Goal: Task Accomplishment & Management: Manage account settings

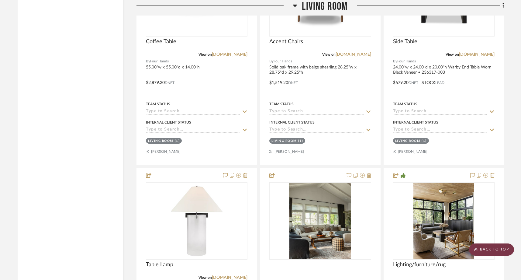
click at [505, 250] on scroll-to-top-button "BACK TO TOP" at bounding box center [491, 249] width 45 height 12
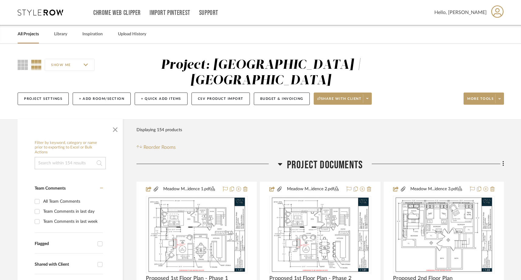
click at [37, 33] on link "All Projects" at bounding box center [28, 34] width 21 height 8
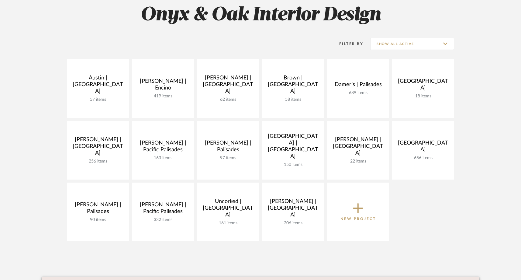
scroll to position [93, 0]
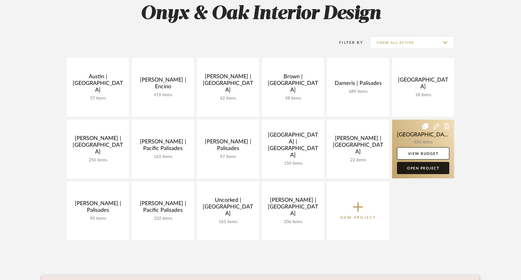
click at [416, 168] on link "Open Project" at bounding box center [423, 168] width 52 height 12
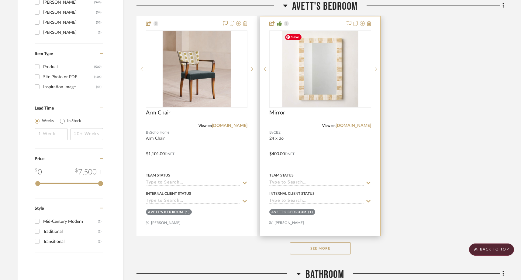
scroll to position [1022, 0]
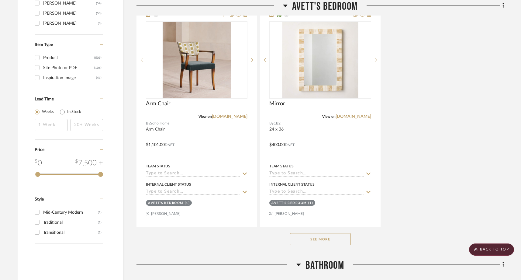
click at [314, 239] on button "See More" at bounding box center [320, 239] width 61 height 12
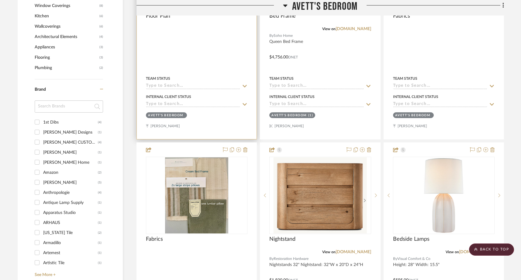
scroll to position [667, 0]
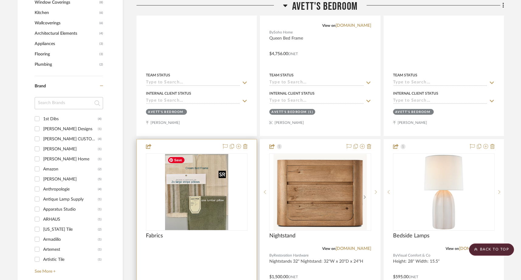
click at [186, 195] on img "0" at bounding box center [196, 192] width 63 height 76
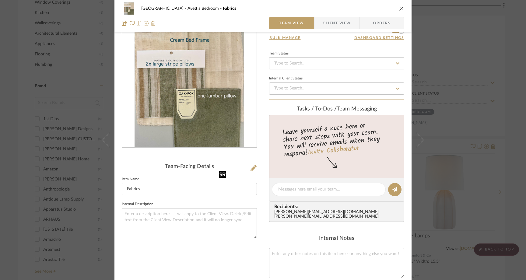
scroll to position [8, 0]
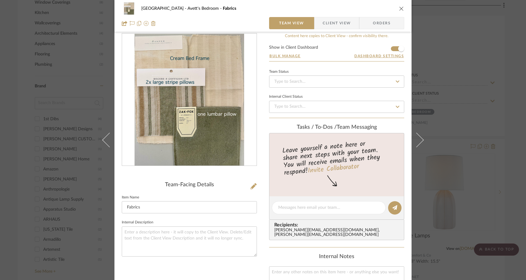
click at [399, 7] on icon "close" at bounding box center [401, 8] width 5 height 5
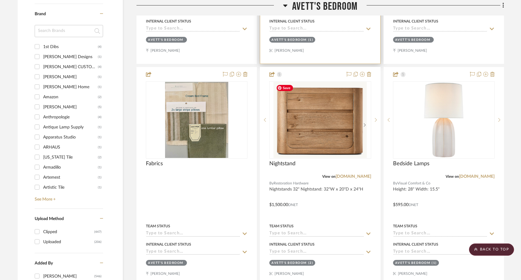
scroll to position [726, 0]
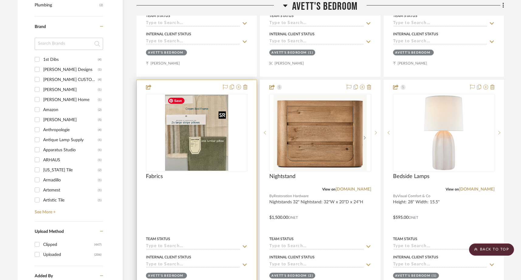
click at [204, 136] on img "0" at bounding box center [196, 133] width 63 height 76
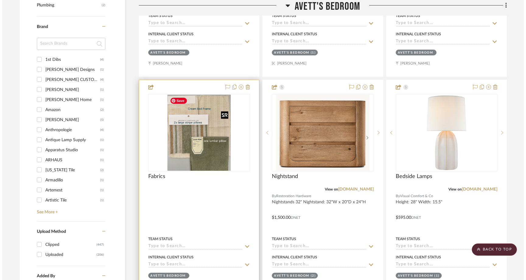
scroll to position [0, 0]
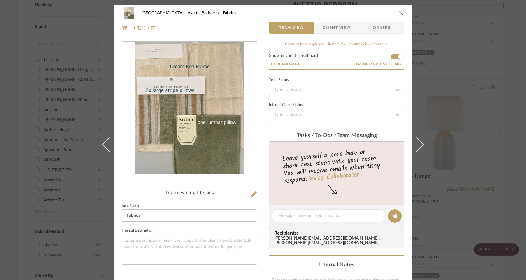
click at [399, 13] on icon "close" at bounding box center [401, 13] width 5 height 5
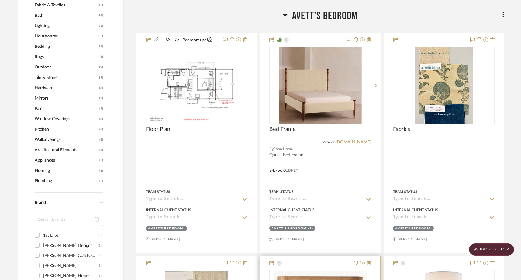
scroll to position [552, 0]
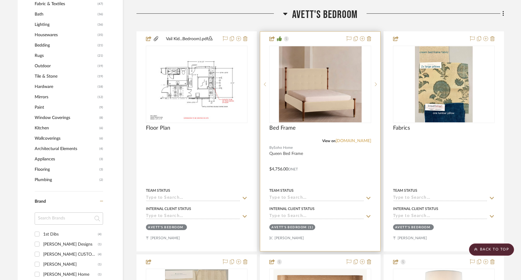
click at [352, 142] on link "[DOMAIN_NAME]" at bounding box center [354, 141] width 36 height 4
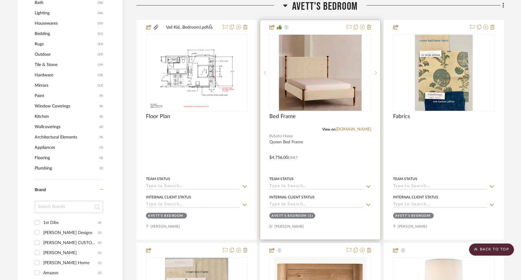
scroll to position [564, 0]
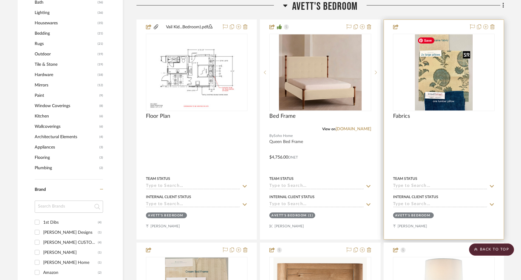
click at [454, 73] on img "0" at bounding box center [444, 72] width 58 height 76
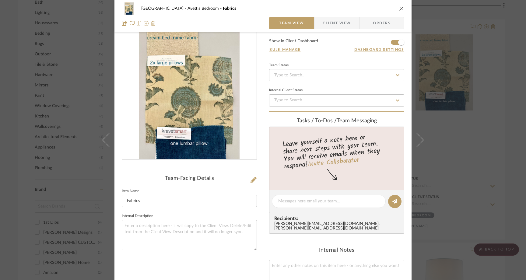
scroll to position [0, 0]
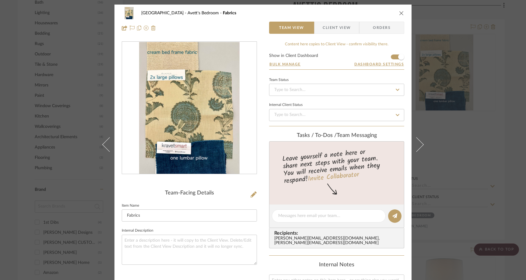
click at [401, 12] on icon "close" at bounding box center [401, 13] width 5 height 5
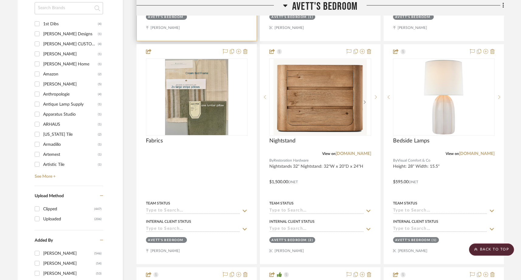
scroll to position [762, 0]
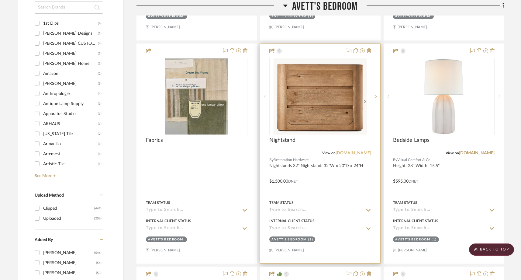
click at [361, 154] on link "[DOMAIN_NAME]" at bounding box center [354, 153] width 36 height 4
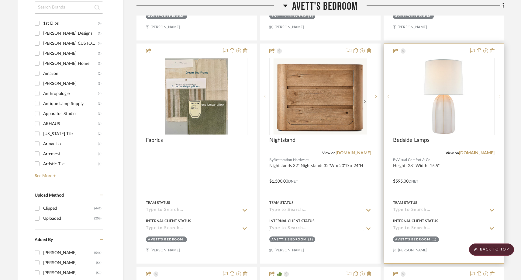
click at [466, 156] on div at bounding box center [444, 153] width 120 height 219
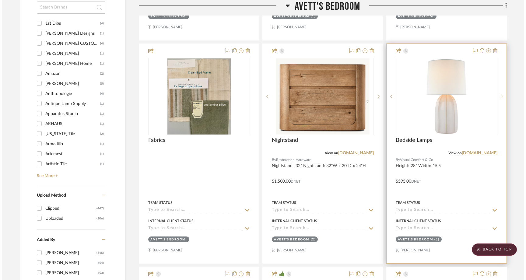
scroll to position [0, 0]
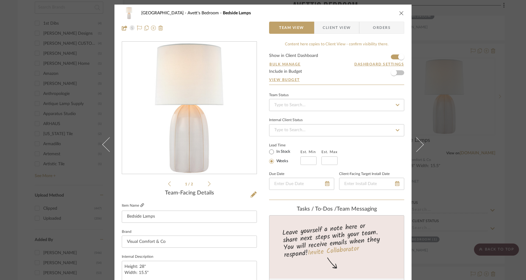
click at [141, 205] on icon at bounding box center [142, 205] width 4 height 4
click at [400, 11] on icon "close" at bounding box center [401, 13] width 5 height 5
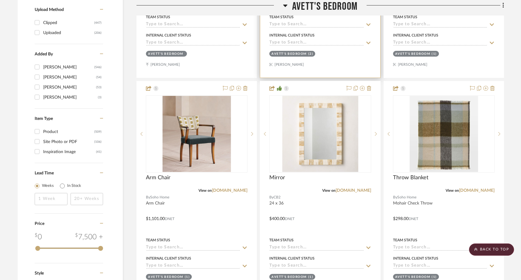
scroll to position [949, 0]
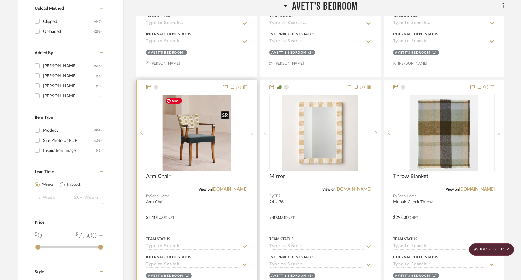
click at [214, 143] on img "0" at bounding box center [197, 133] width 68 height 76
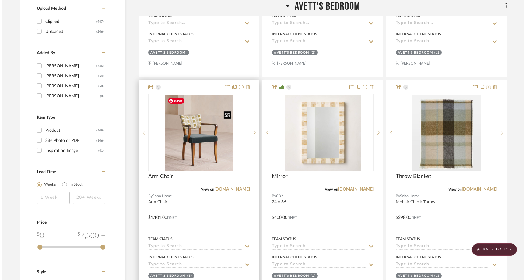
scroll to position [0, 0]
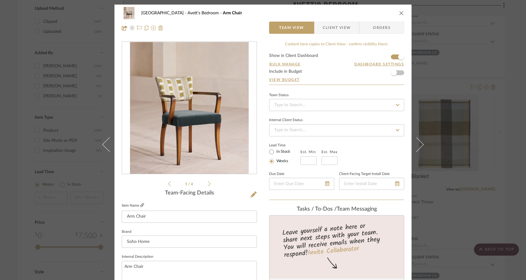
click at [140, 205] on icon at bounding box center [142, 205] width 4 height 4
click at [399, 13] on icon "close" at bounding box center [401, 13] width 5 height 5
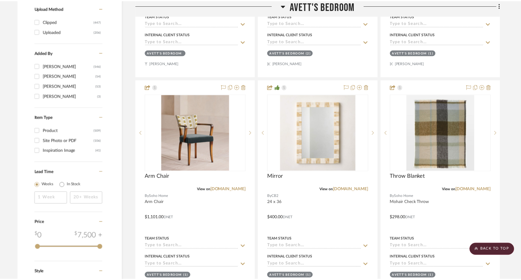
scroll to position [949, 0]
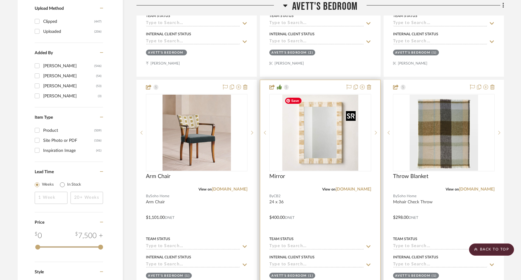
click at [335, 156] on img "0" at bounding box center [320, 133] width 76 height 76
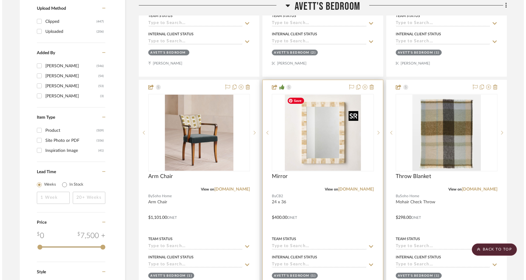
scroll to position [0, 0]
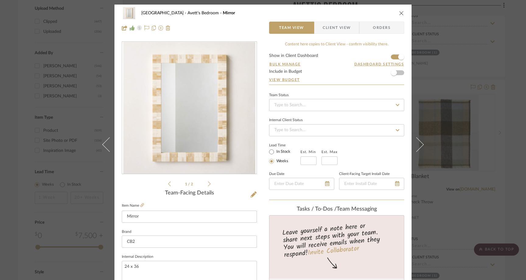
click at [400, 12] on icon "close" at bounding box center [401, 13] width 5 height 5
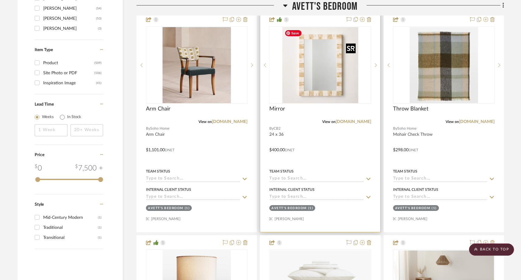
scroll to position [1017, 0]
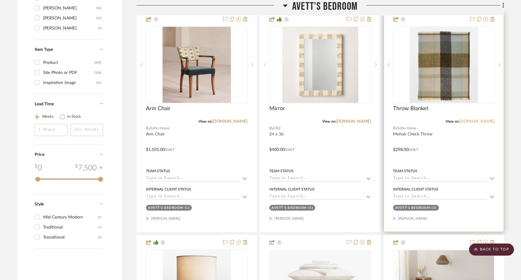
click at [472, 121] on link "[DOMAIN_NAME]" at bounding box center [477, 121] width 36 height 4
click at [447, 83] on img "0" at bounding box center [444, 65] width 68 height 76
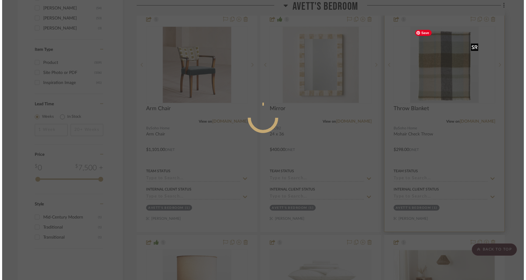
scroll to position [0, 0]
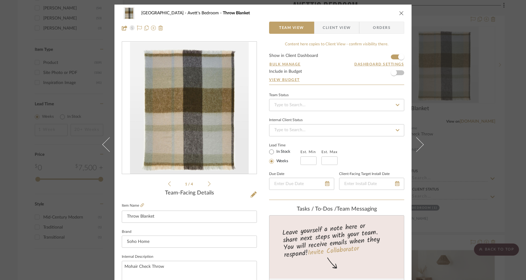
click at [399, 13] on icon "close" at bounding box center [401, 13] width 5 height 5
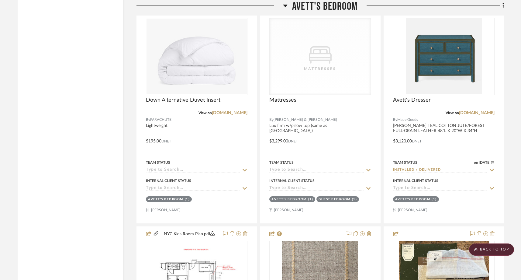
scroll to position [1476, 0]
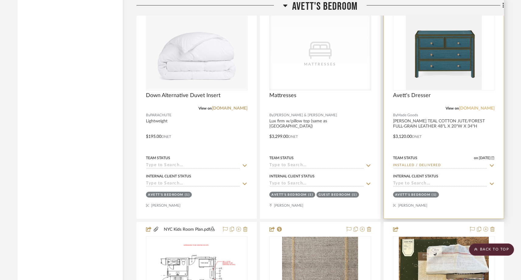
click at [474, 108] on link "[DOMAIN_NAME]" at bounding box center [477, 108] width 36 height 4
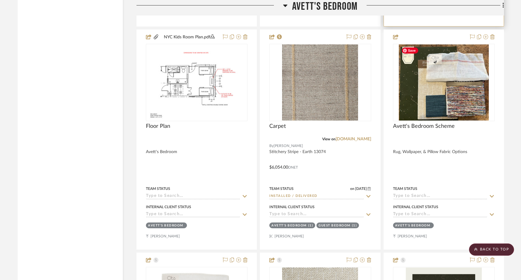
scroll to position [1673, 0]
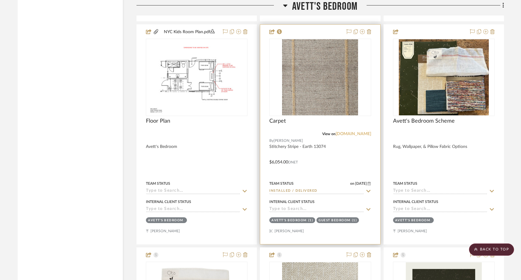
click at [345, 135] on link "[DOMAIN_NAME]" at bounding box center [354, 134] width 36 height 4
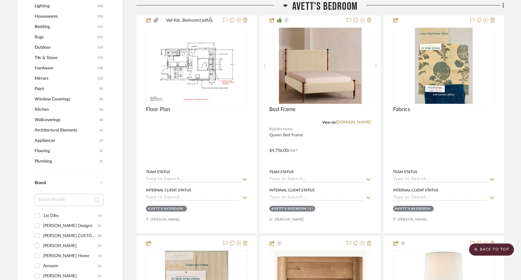
scroll to position [564, 0]
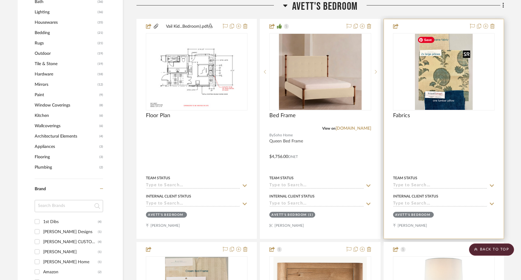
click at [455, 103] on img "0" at bounding box center [444, 72] width 58 height 76
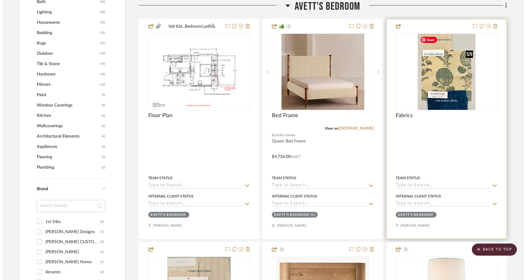
scroll to position [0, 0]
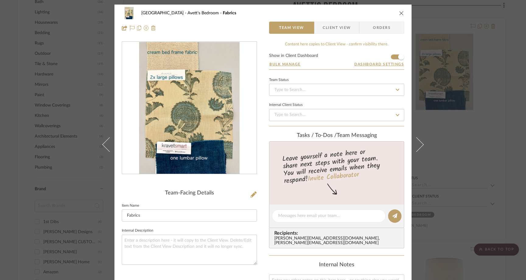
click at [399, 10] on button "close" at bounding box center [400, 12] width 5 height 5
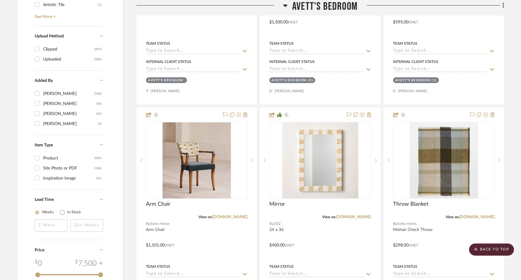
scroll to position [957, 0]
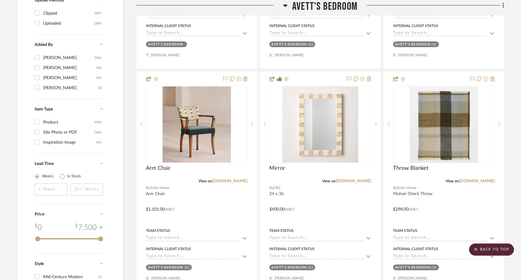
drag, startPoint x: 446, startPoint y: 144, endPoint x: 429, endPoint y: 0, distance: 145.1
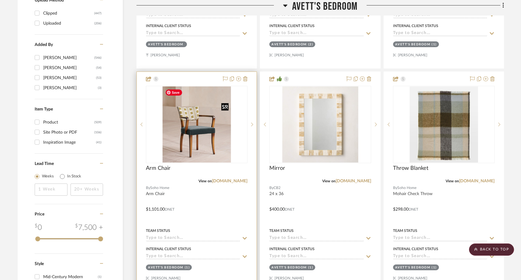
scroll to position [953, 0]
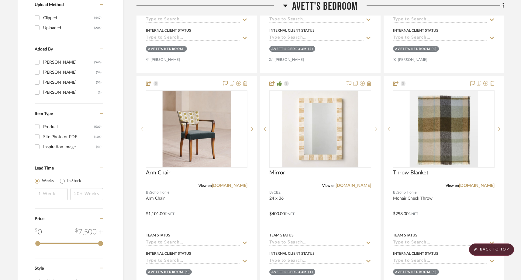
drag, startPoint x: 457, startPoint y: 147, endPoint x: 387, endPoint y: 2, distance: 160.9
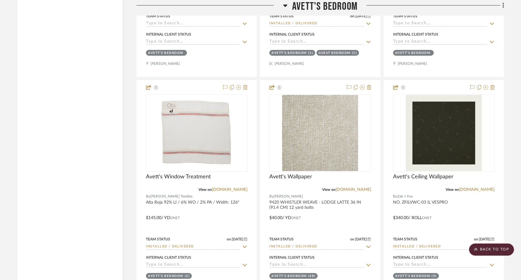
scroll to position [1852, 0]
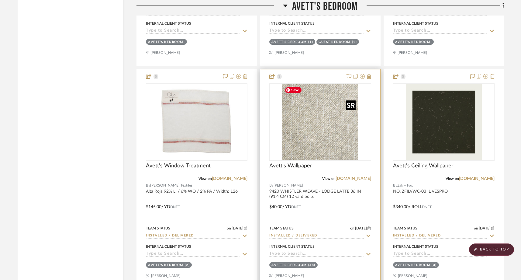
click at [329, 130] on img "0" at bounding box center [320, 122] width 76 height 76
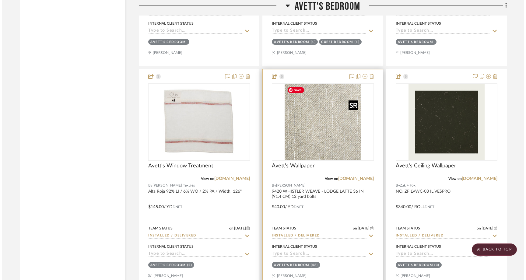
scroll to position [0, 0]
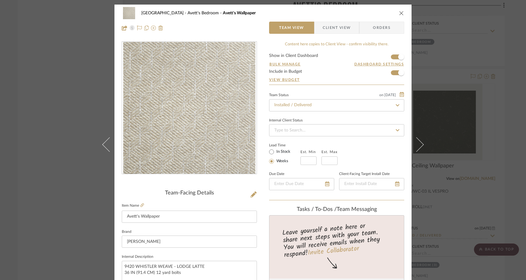
click at [61, 43] on div "[GEOGRAPHIC_DATA]'s Bedroom Avett's Wallpaper Team View Client View Orders Team…" at bounding box center [263, 140] width 526 height 280
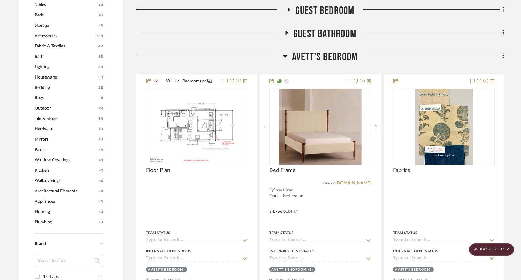
scroll to position [512, 0]
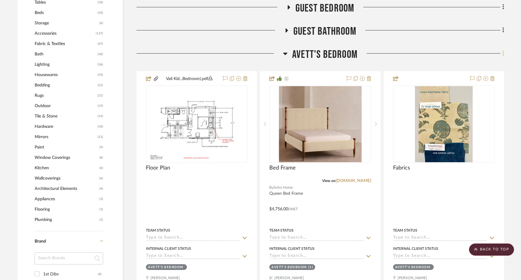
click at [504, 53] on icon at bounding box center [504, 53] width 2 height 7
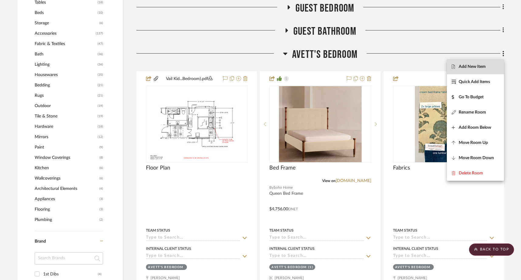
click at [469, 66] on span "Add New Item" at bounding box center [472, 66] width 27 height 5
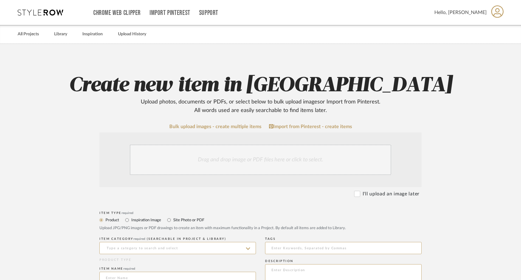
click at [240, 163] on div "Drag and drop image or PDF files here or click to select." at bounding box center [261, 159] width 262 height 30
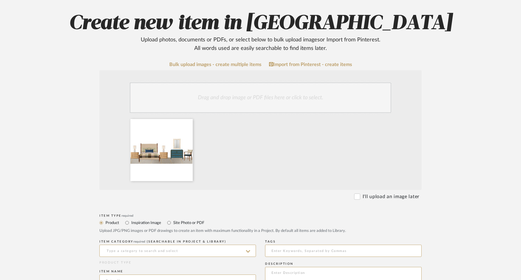
scroll to position [66, 0]
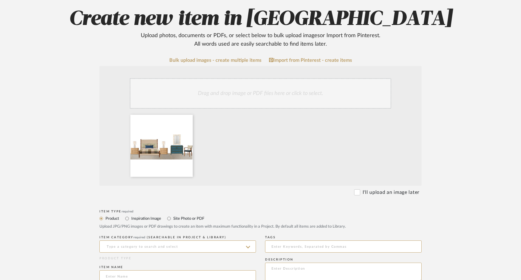
click at [154, 218] on label "Inspiration Image" at bounding box center [146, 218] width 30 height 7
click at [131, 218] on input "Inspiration Image" at bounding box center [126, 218] width 7 height 7
radio input "true"
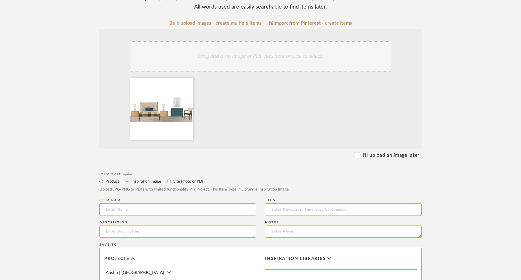
scroll to position [109, 0]
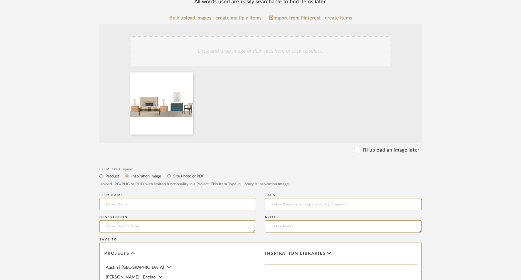
click at [146, 205] on input at bounding box center [177, 204] width 157 height 12
type input "Option 1"
click at [149, 228] on textarea at bounding box center [177, 226] width 157 height 12
type textarea "L"
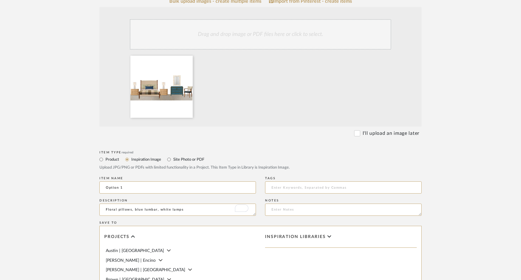
scroll to position [126, 0]
click at [132, 210] on textarea "Floral pillows, blue lumbar, white lamps" at bounding box center [177, 209] width 157 height 12
click at [164, 211] on textarea "Floral pillows w/ blue lumbar, white lamps" at bounding box center [177, 209] width 157 height 12
type textarea "Floral pillows w/ blue lumbar + white lamps"
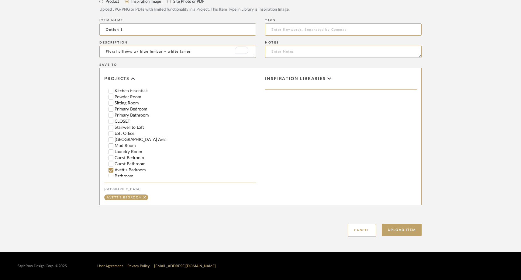
scroll to position [89, 0]
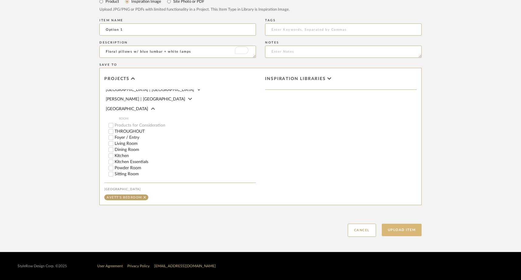
click at [406, 230] on button "Upload Item" at bounding box center [402, 230] width 40 height 12
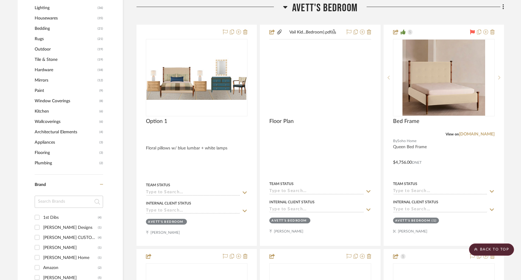
scroll to position [560, 0]
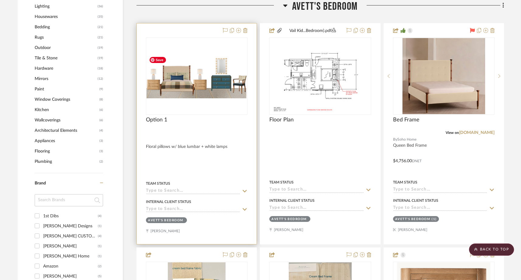
click at [198, 83] on img "0" at bounding box center [197, 76] width 100 height 44
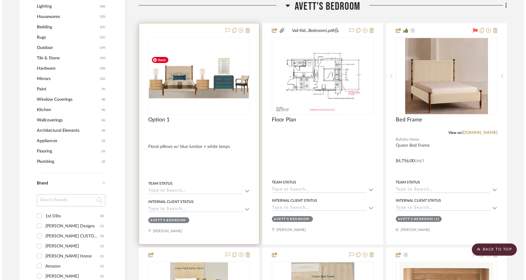
scroll to position [0, 0]
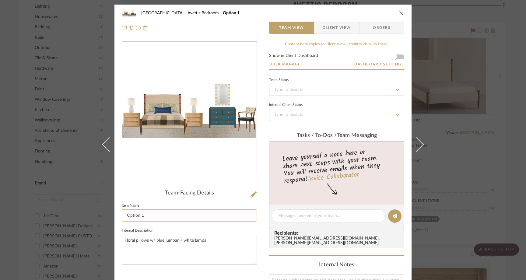
click at [149, 214] on input "Option 1" at bounding box center [189, 215] width 135 height 12
type input "Option 1 - Our Preferred Choice"
click at [160, 226] on sr-form-field "Item Name Option 1 - Our Preferred Choice" at bounding box center [189, 213] width 135 height 25
click at [399, 12] on icon "close" at bounding box center [401, 13] width 5 height 5
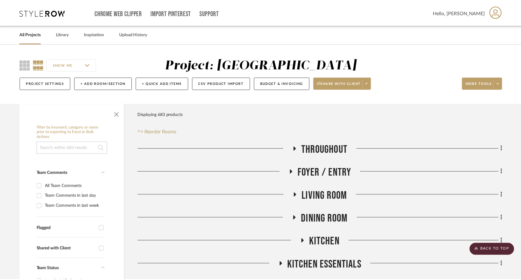
scroll to position [560, 0]
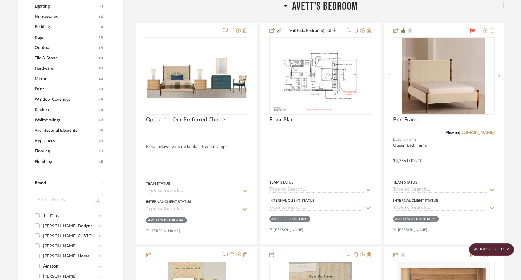
click at [504, 8] on icon at bounding box center [504, 5] width 2 height 7
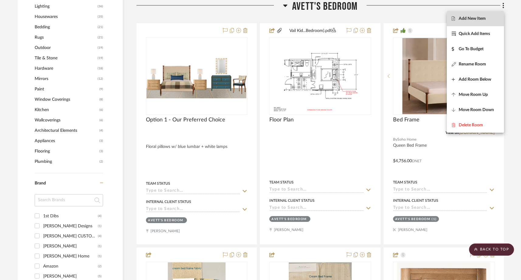
click at [491, 18] on span "Add New Item" at bounding box center [475, 18] width 47 height 5
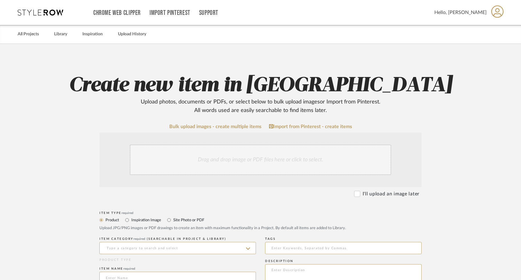
click at [245, 151] on div "Drag and drop image or PDF files here or click to select." at bounding box center [261, 159] width 262 height 30
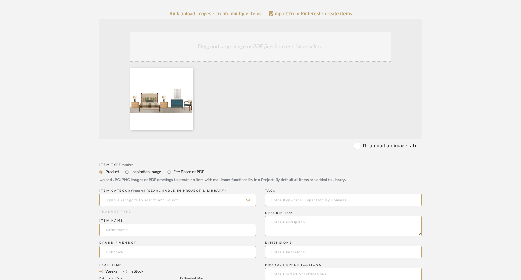
scroll to position [115, 0]
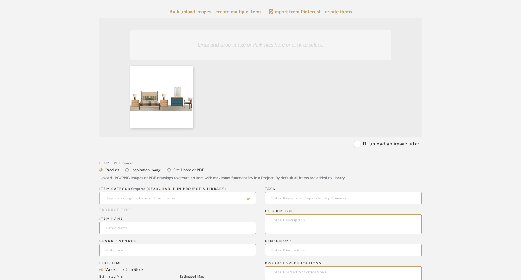
click at [163, 199] on input at bounding box center [177, 198] width 157 height 12
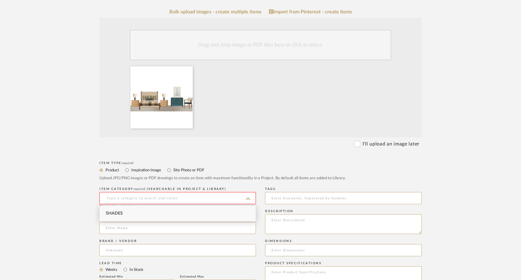
click at [151, 171] on label "Inspiration Image" at bounding box center [146, 170] width 30 height 7
click at [140, 168] on label "Inspiration Image" at bounding box center [146, 170] width 30 height 7
click at [131, 168] on input "Inspiration Image" at bounding box center [126, 169] width 7 height 7
radio input "true"
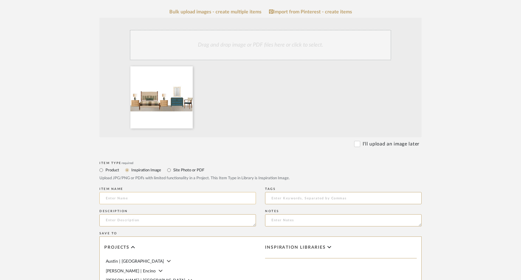
click at [127, 200] on input at bounding box center [177, 198] width 157 height 12
type input "Option 2"
click at [116, 224] on textarea at bounding box center [177, 220] width 157 height 12
type textarea "Striped pillows w/ green lumbar + blue lamps"
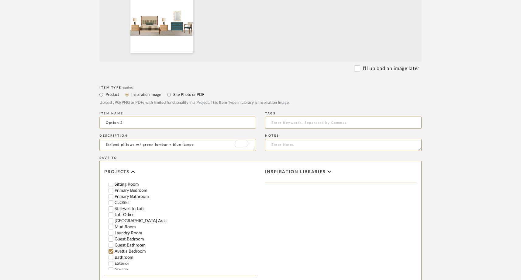
scroll to position [184, 0]
click at [64, 169] on upload-items "Create new item in [GEOGRAPHIC_DATA] West Upload photos, documents or PDFs, or …" at bounding box center [260, 99] width 521 height 491
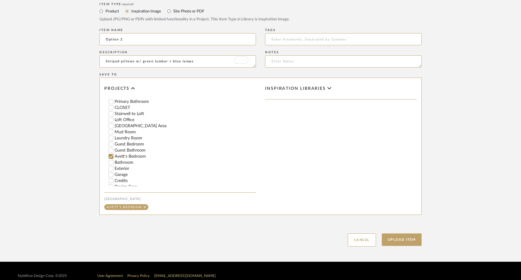
scroll to position [283, 0]
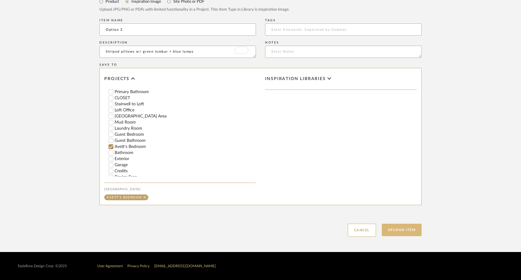
click at [414, 231] on button "Upload Item" at bounding box center [402, 230] width 40 height 12
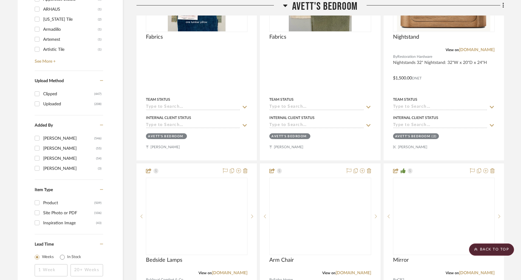
scroll to position [924, 0]
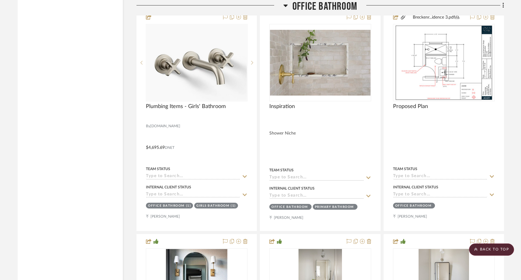
scroll to position [1623, 0]
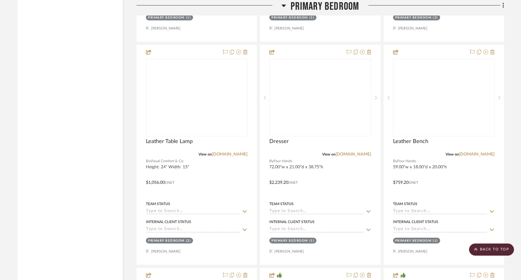
scroll to position [6704, 0]
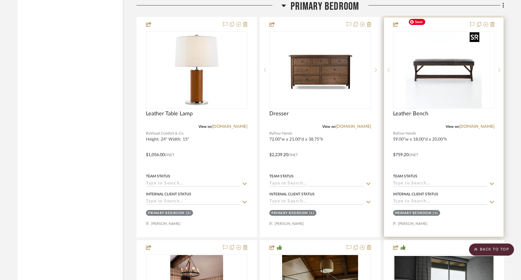
click at [0, 0] on img at bounding box center [0, 0] width 0 height 0
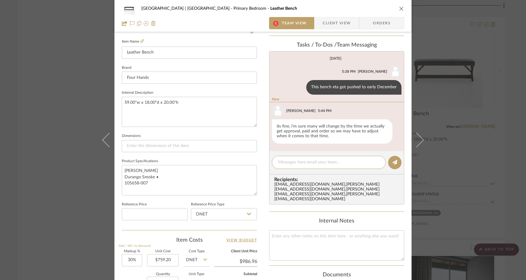
scroll to position [186, 0]
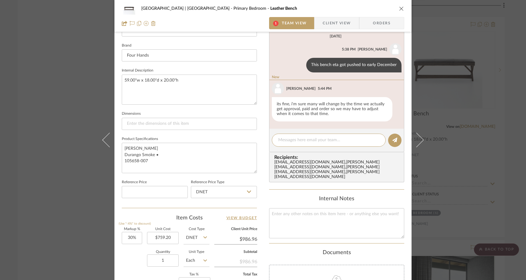
click at [74, 31] on div "Meadow Mountain | Vail Valley Primary Bedroom Leather Bench 1 Team View Client …" at bounding box center [263, 140] width 526 height 280
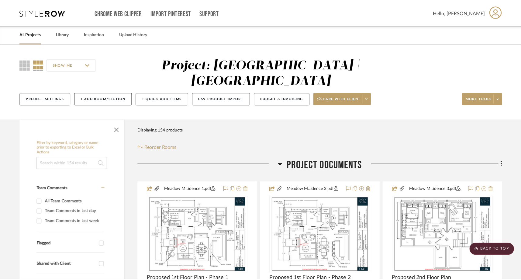
scroll to position [6704, 0]
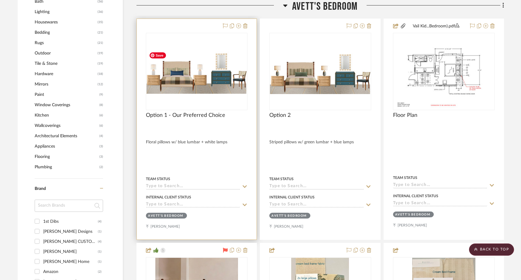
scroll to position [564, 0]
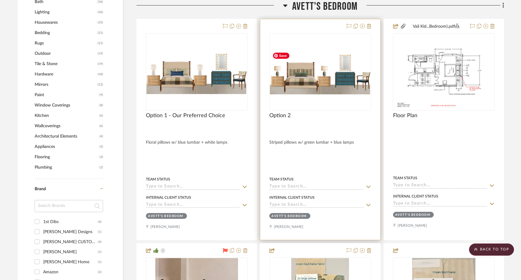
click at [0, 0] on img at bounding box center [0, 0] width 0 height 0
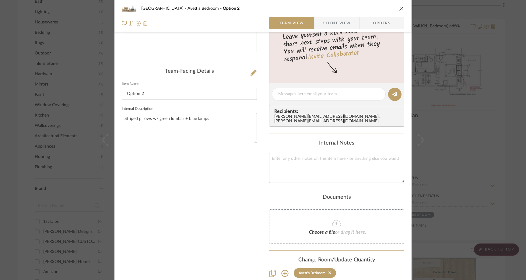
scroll to position [148, 0]
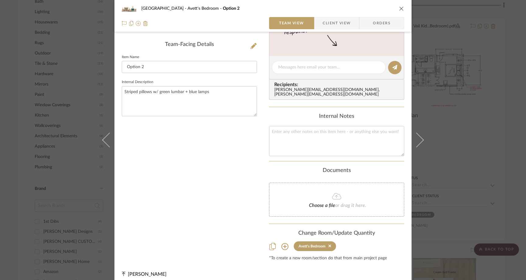
click at [399, 9] on icon "close" at bounding box center [401, 8] width 5 height 5
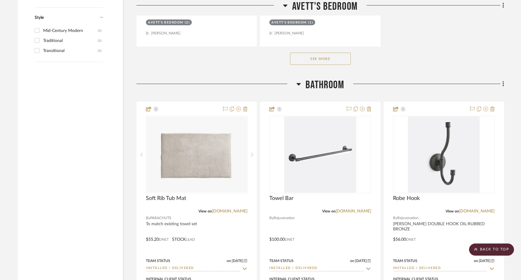
scroll to position [1207, 0]
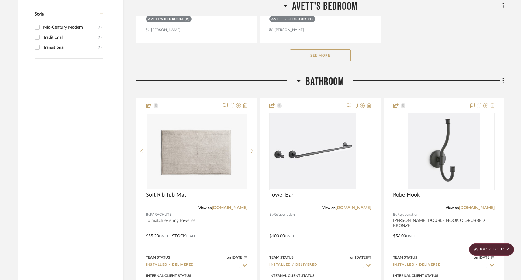
click at [316, 58] on button "See More" at bounding box center [320, 55] width 61 height 12
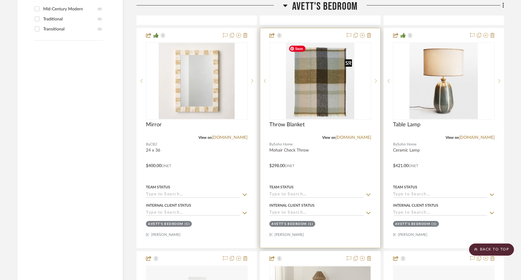
scroll to position [1226, 0]
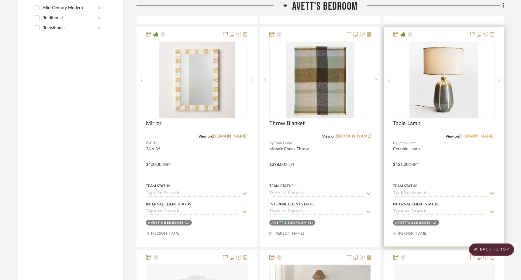
click at [485, 134] on link "[DOMAIN_NAME]" at bounding box center [477, 136] width 36 height 4
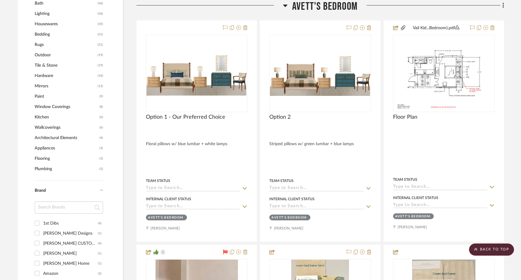
scroll to position [563, 0]
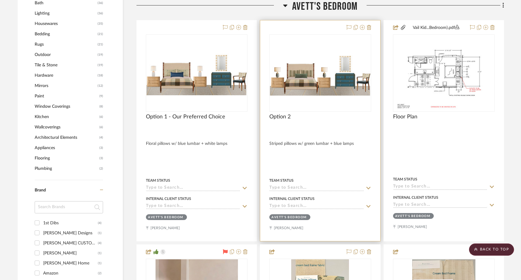
click at [314, 82] on img "0" at bounding box center [320, 72] width 100 height 45
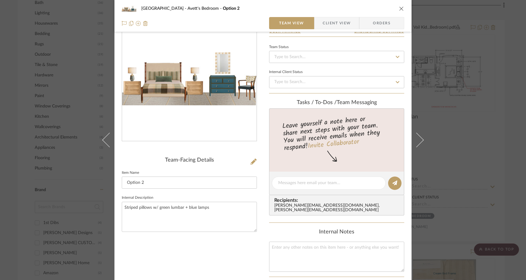
scroll to position [34, 0]
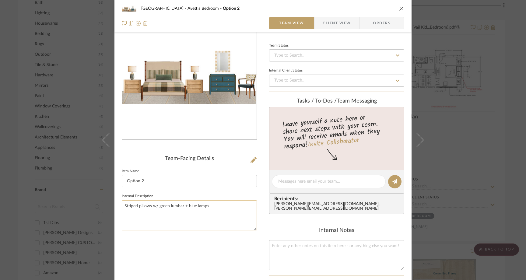
click at [194, 207] on textarea "Striped pillows w/ green lumbar + blue lamps" at bounding box center [189, 215] width 135 height 30
type textarea "Striped pillows w/ green lumbar + green lamps"
click at [209, 249] on div "Team-Facing Details Item Name Option 2 Internal Description Striped pillows w/ …" at bounding box center [189, 191] width 135 height 368
click at [399, 8] on icon "close" at bounding box center [401, 8] width 5 height 5
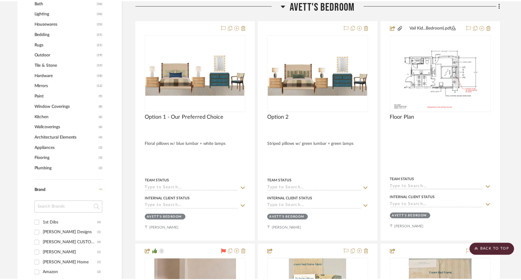
scroll to position [563, 0]
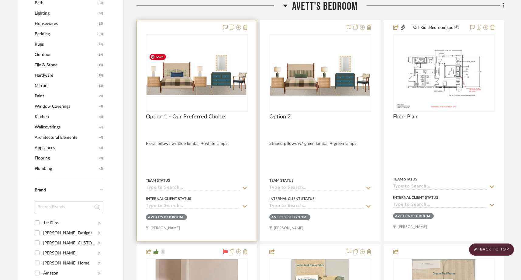
click at [201, 68] on img "0" at bounding box center [197, 73] width 100 height 44
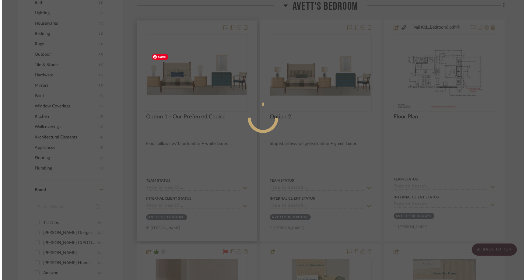
scroll to position [0, 0]
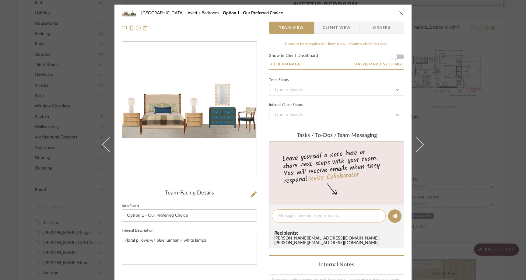
click at [289, 217] on textarea at bounding box center [328, 216] width 101 height 6
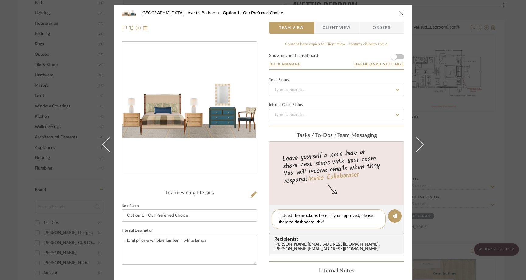
click at [325, 217] on textarea "I added the mockups here. If you approved, please share to dashboard. thx!" at bounding box center [328, 219] width 101 height 13
click at [346, 216] on textarea "I added the mockups. If you approved, please share to dashboard. thx!" at bounding box center [328, 219] width 101 height 13
click at [327, 223] on textarea "I added the mockups. If you approve, please share to dashboard. thx!" at bounding box center [328, 219] width 101 height 13
type textarea "I added the mockups. If you approve, please share to dashboard. thx!"
click at [393, 218] on fa-icon at bounding box center [394, 216] width 5 height 5
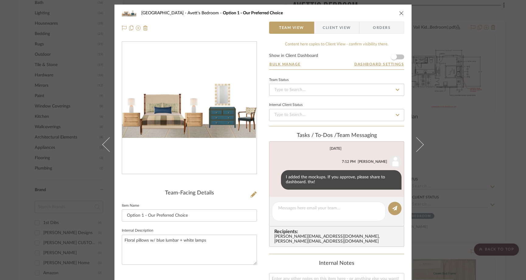
click at [399, 12] on icon "close" at bounding box center [401, 13] width 5 height 5
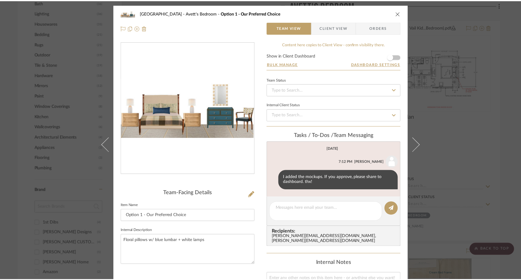
scroll to position [563, 0]
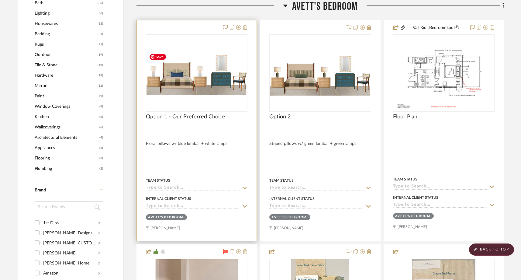
click at [205, 85] on img "0" at bounding box center [197, 73] width 100 height 44
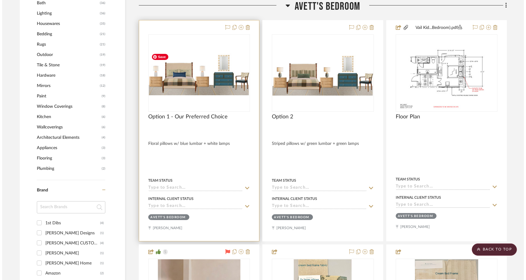
scroll to position [0, 0]
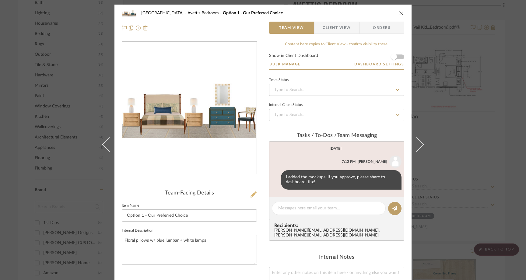
click at [252, 194] on icon at bounding box center [253, 194] width 6 height 6
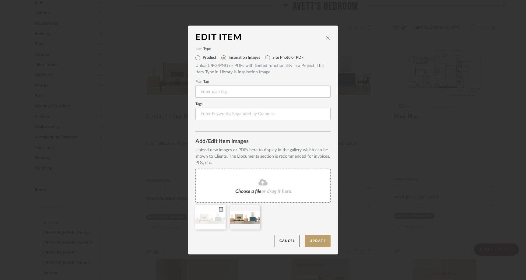
click at [219, 208] on icon at bounding box center [221, 209] width 4 height 5
click at [316, 241] on button "Update" at bounding box center [317, 240] width 26 height 12
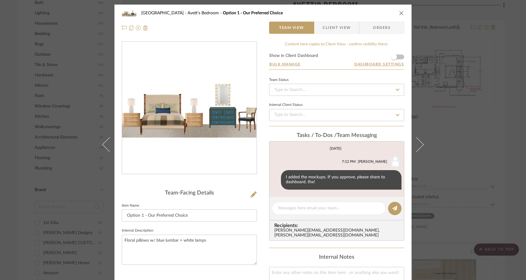
click at [399, 12] on icon "close" at bounding box center [401, 13] width 5 height 5
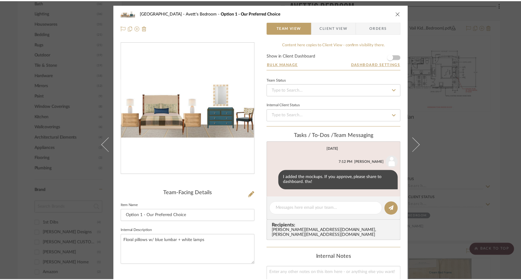
scroll to position [563, 0]
